Goal: Task Accomplishment & Management: Use online tool/utility

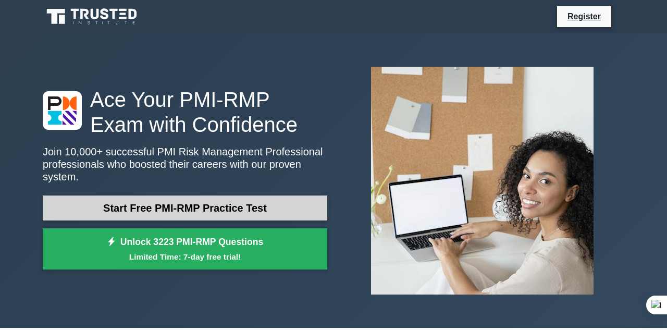
click at [289, 201] on link "Start Free PMI-RMP Practice Test" at bounding box center [185, 207] width 285 height 25
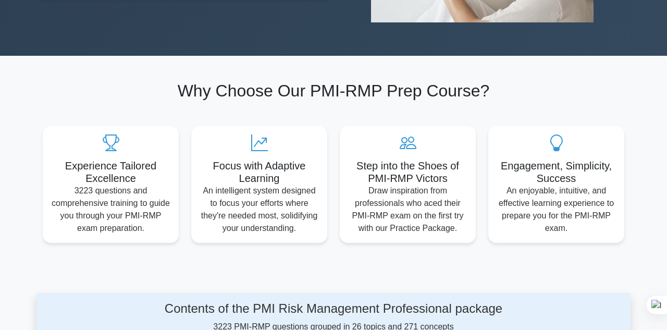
scroll to position [261, 0]
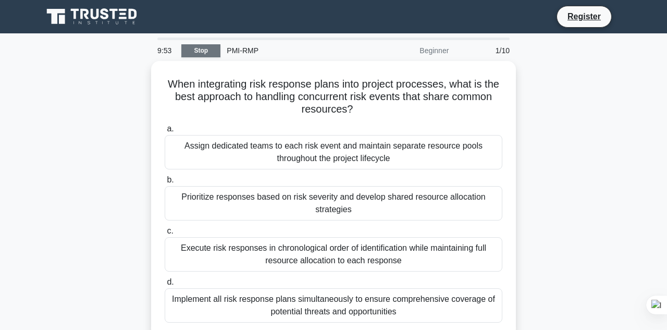
click at [201, 52] on link "Stop" at bounding box center [200, 50] width 39 height 13
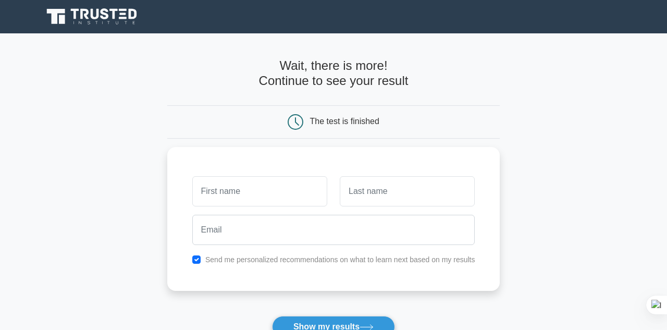
scroll to position [23, 0]
